Goal: Navigation & Orientation: Find specific page/section

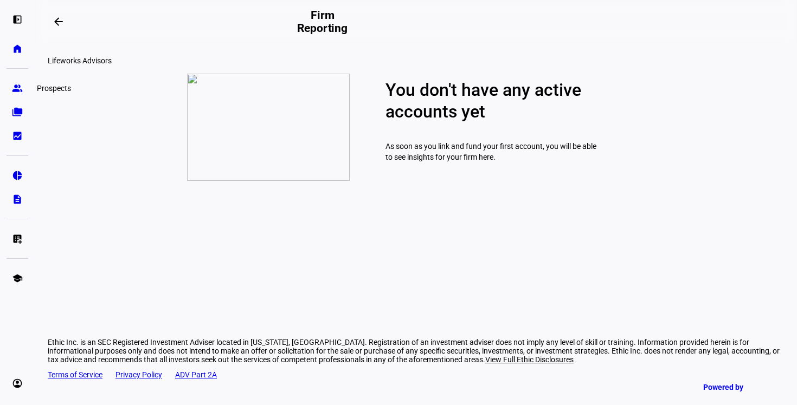
click at [11, 92] on link "group Prospects" at bounding box center [18, 89] width 22 height 22
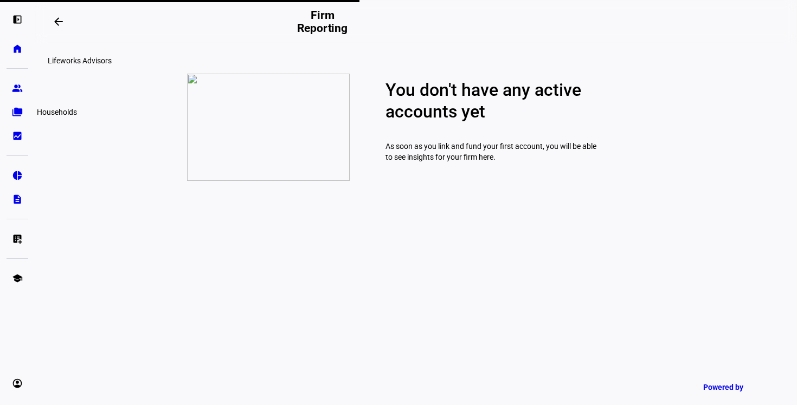
click at [17, 111] on eth-mat-symbol "folder_copy" at bounding box center [17, 112] width 11 height 11
click at [19, 131] on eth-mat-symbol "bid_landscape" at bounding box center [17, 136] width 11 height 11
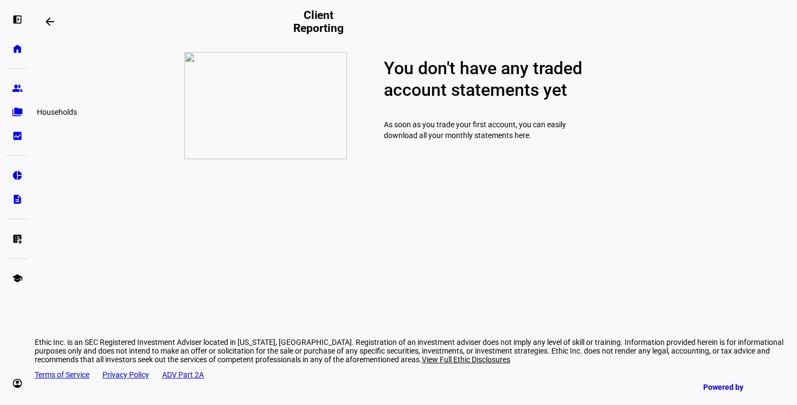
click at [18, 113] on eth-mat-symbol "folder_copy" at bounding box center [17, 112] width 11 height 11
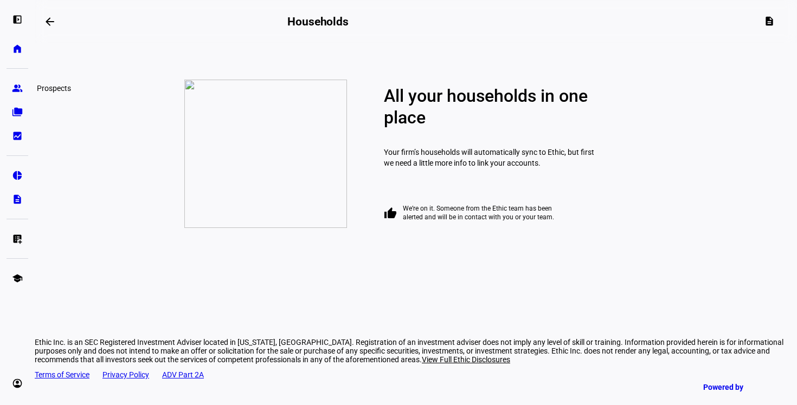
click at [8, 84] on link "group Prospects" at bounding box center [18, 89] width 22 height 22
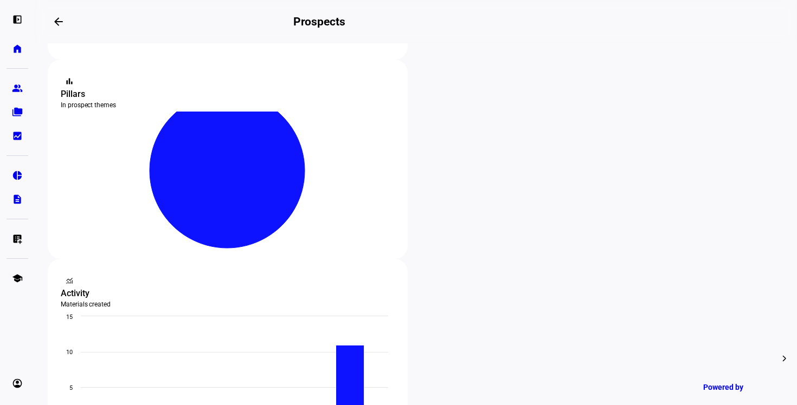
scroll to position [199, 0]
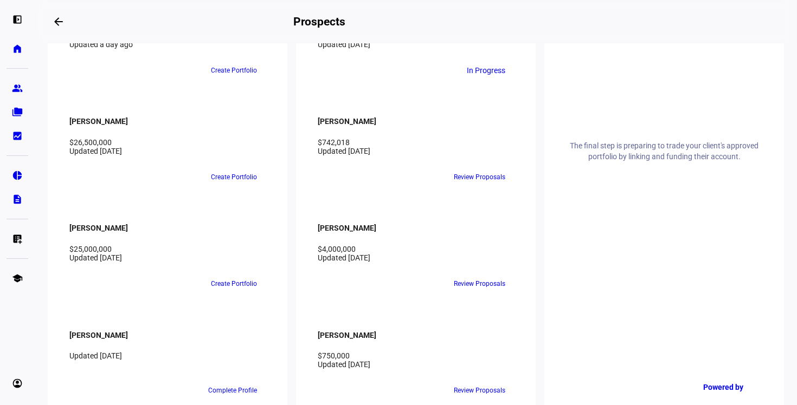
scroll to position [1263, 0]
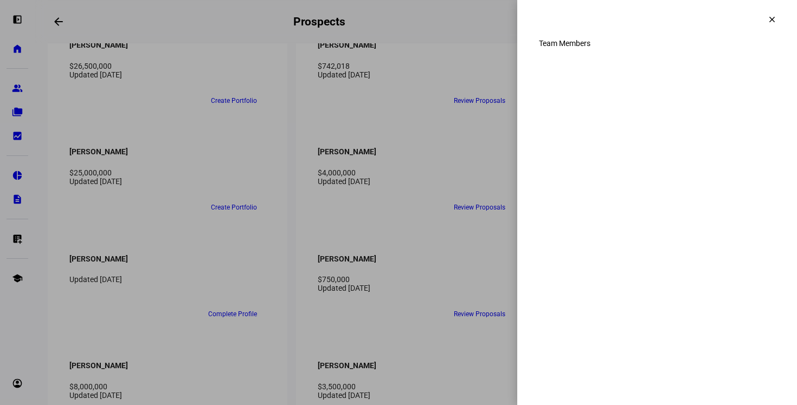
click at [769, 19] on mat-icon "clear" at bounding box center [772, 20] width 10 height 10
